Goal: Information Seeking & Learning: Compare options

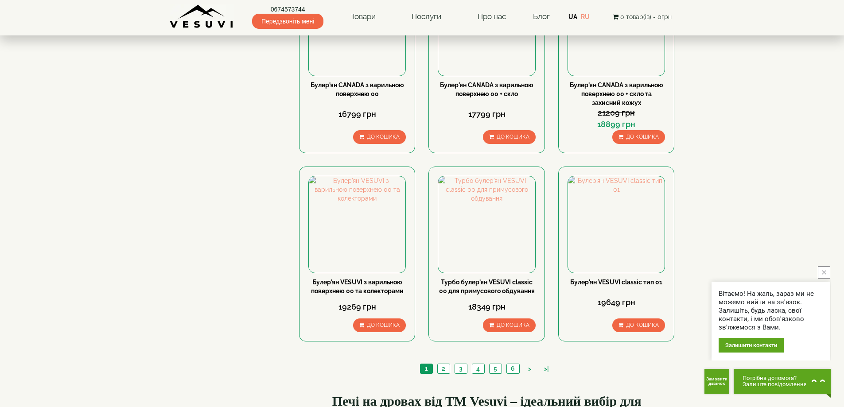
scroll to position [975, 0]
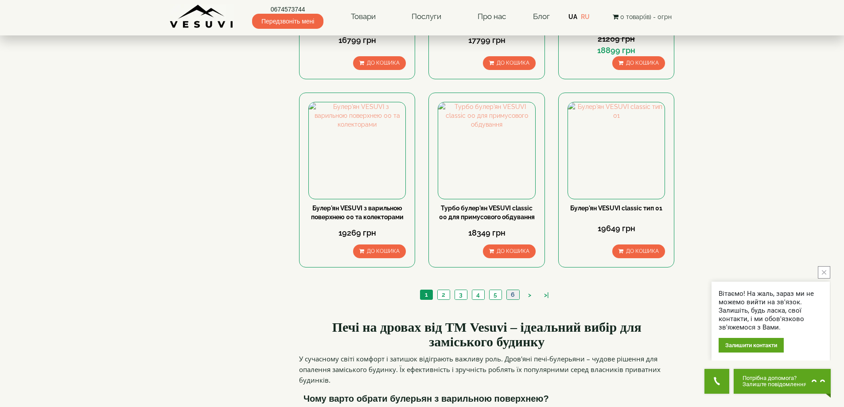
click at [512, 290] on link "6" at bounding box center [513, 294] width 13 height 9
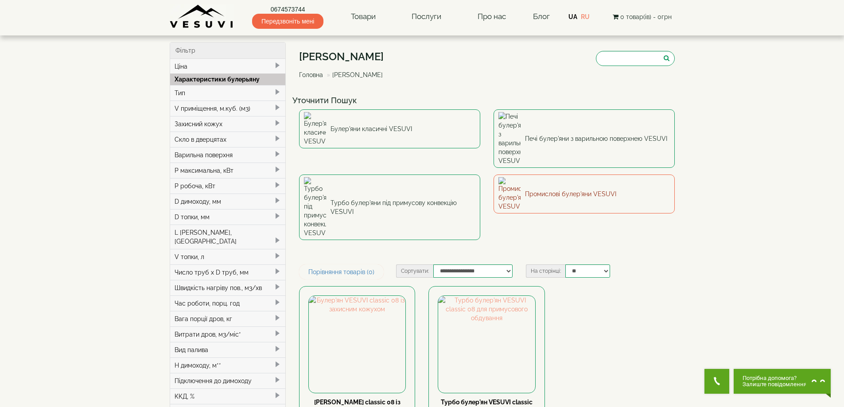
click at [558, 175] on link "Промислові булер'яни VESUVI" at bounding box center [584, 194] width 181 height 39
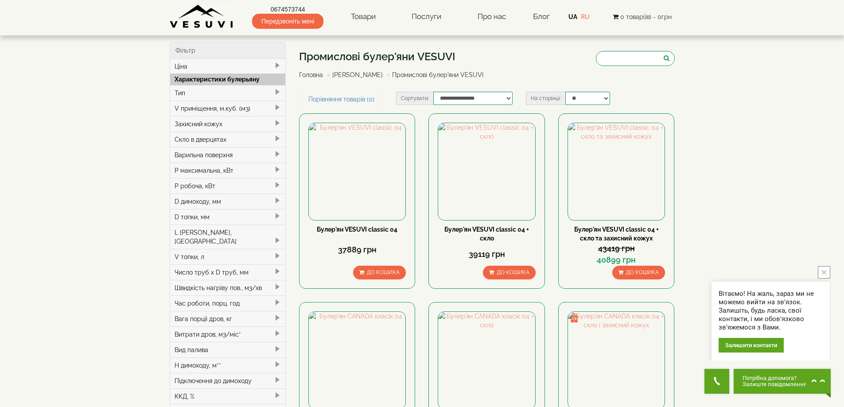
click at [202, 112] on div "V приміщення, м.куб. (м3)" at bounding box center [228, 109] width 116 height 16
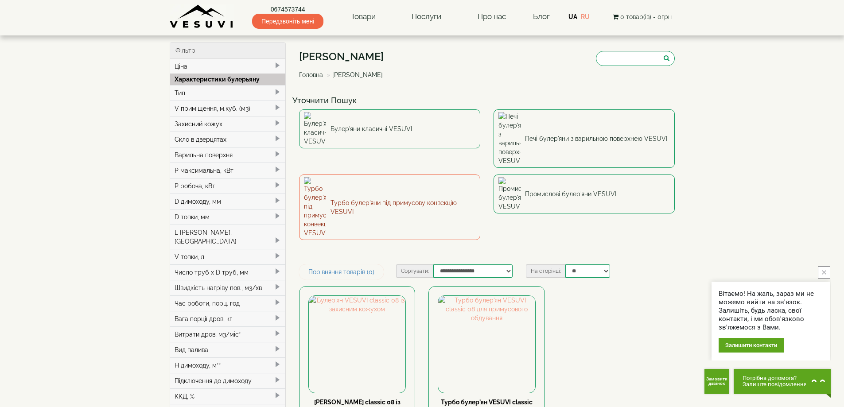
click at [351, 175] on link "Турбо булер'яни під примусову конвекцію VESUVI" at bounding box center [389, 208] width 181 height 66
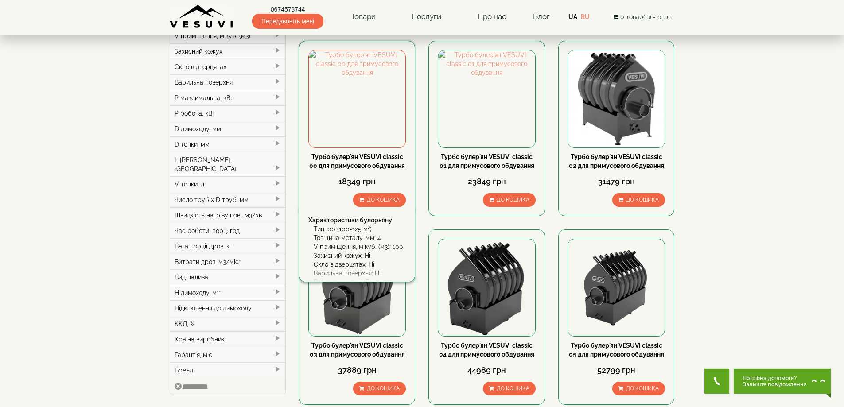
scroll to position [89, 0]
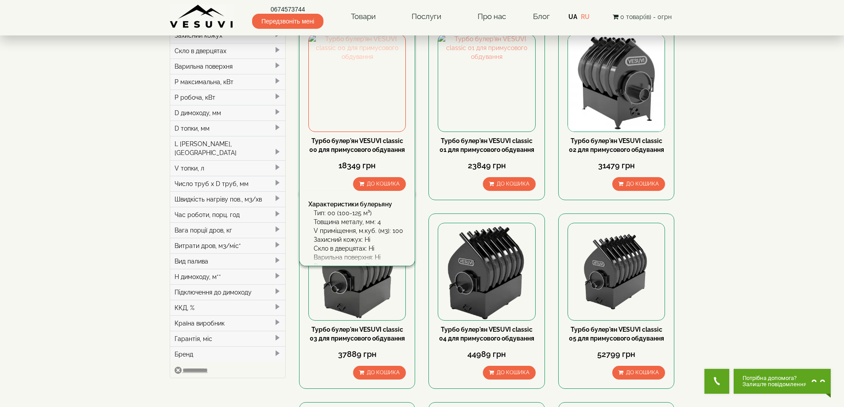
click at [354, 87] on img at bounding box center [357, 83] width 97 height 97
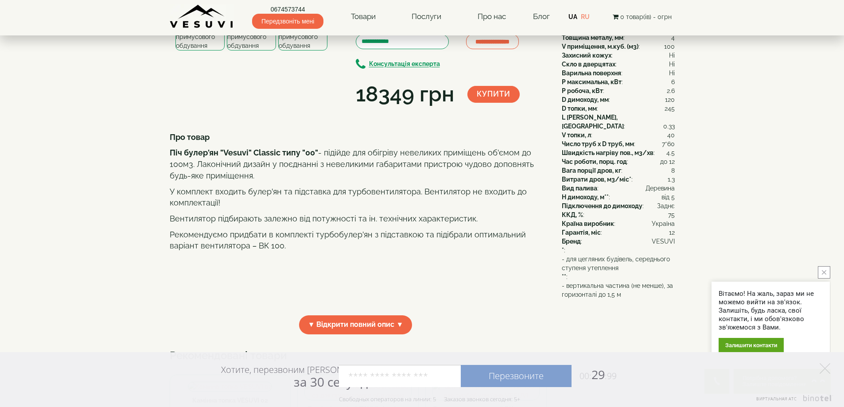
scroll to position [44, 0]
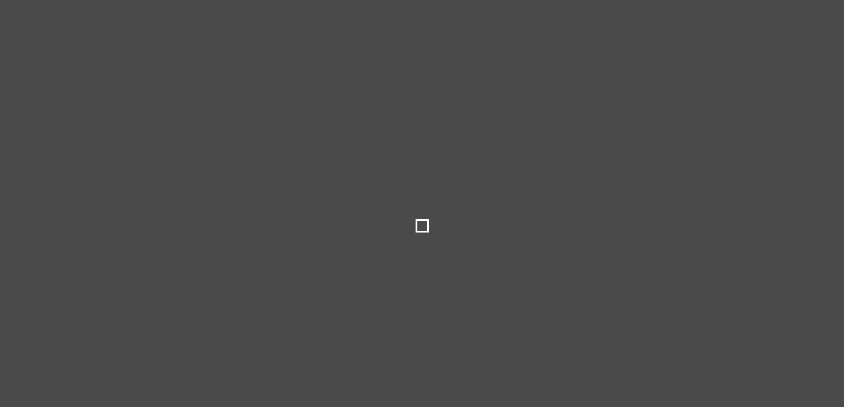
select select
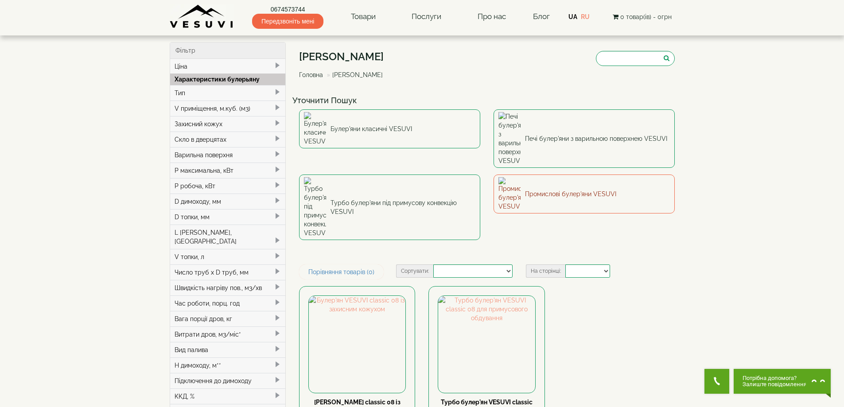
click at [571, 175] on link "Промислові булер'яни VESUVI" at bounding box center [584, 194] width 181 height 39
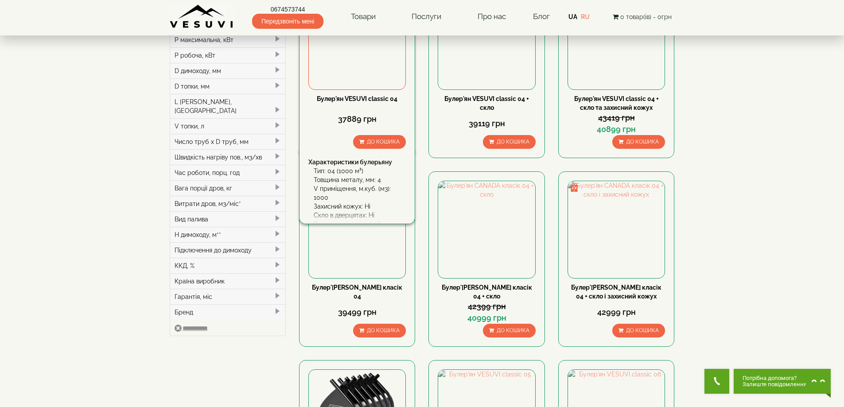
scroll to position [133, 0]
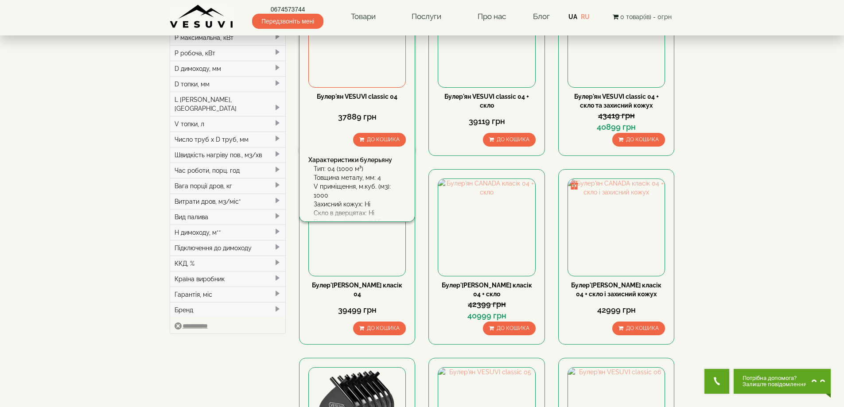
click at [355, 96] on link "Булер'ян VESUVI classic 04" at bounding box center [357, 96] width 81 height 7
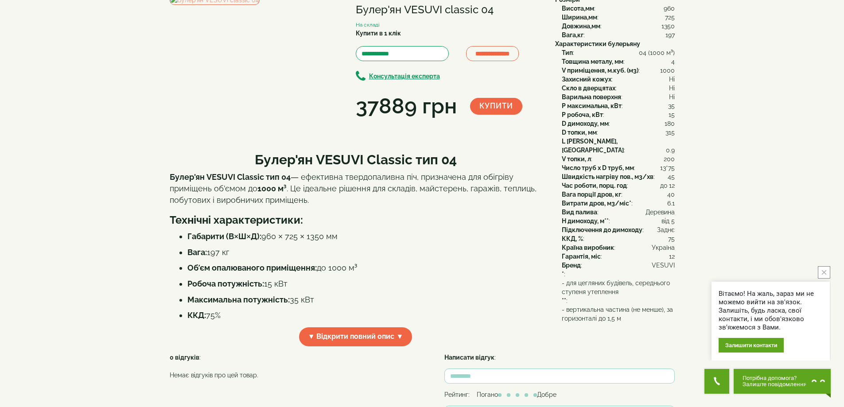
scroll to position [44, 0]
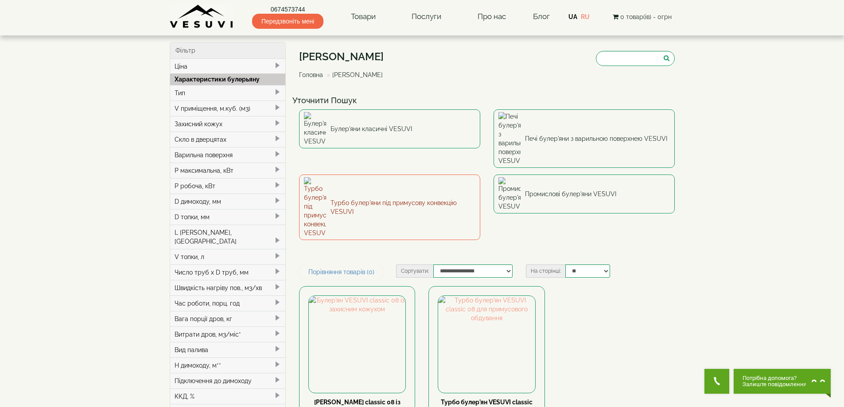
click at [392, 175] on link "Турбо булер'яни під примусову конвекцію VESUVI" at bounding box center [389, 208] width 181 height 66
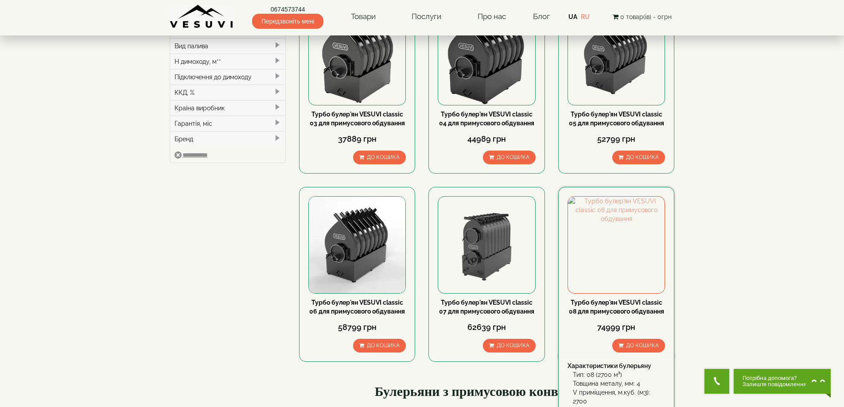
scroll to position [310, 0]
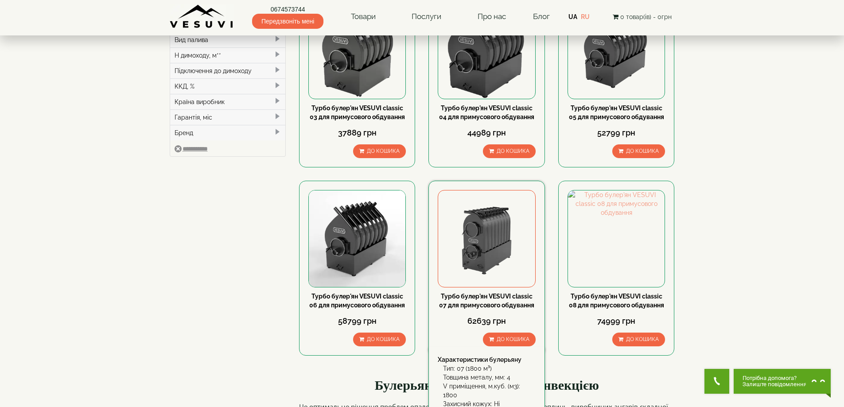
click at [489, 311] on div "62639 грн" at bounding box center [486, 321] width 97 height 23
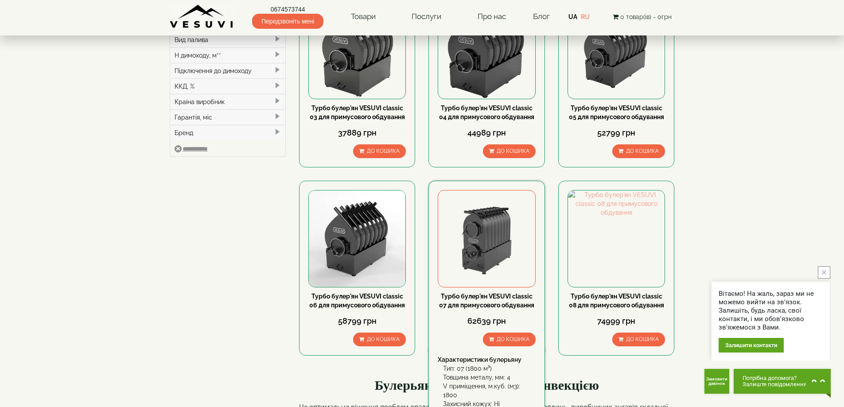
click at [453, 304] on link "Турбо булер'ян VESUVI classic 07 для примусового обдування" at bounding box center [486, 301] width 95 height 16
